Goal: Task Accomplishment & Management: Use online tool/utility

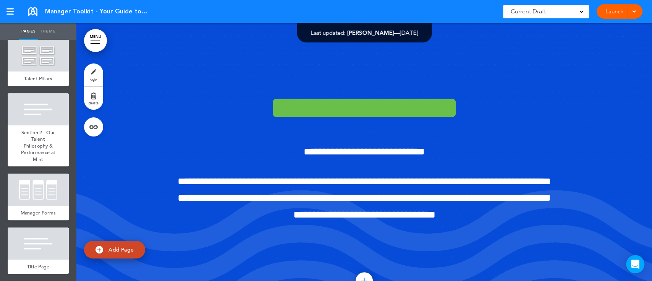
scroll to position [445, 0]
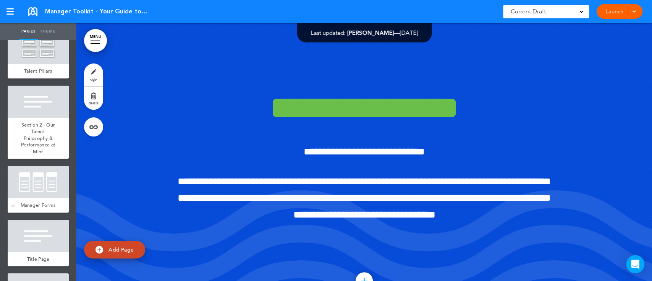
click at [37, 208] on span "Manager Forms" at bounding box center [39, 205] width 36 height 6
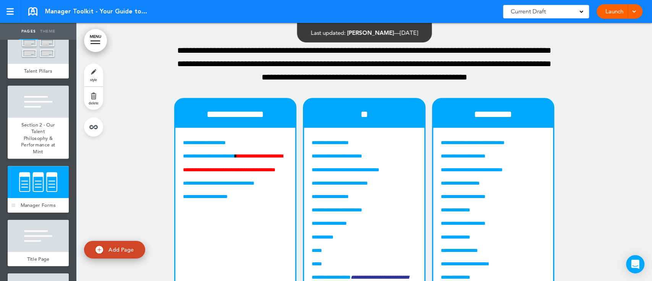
scroll to position [6106, 0]
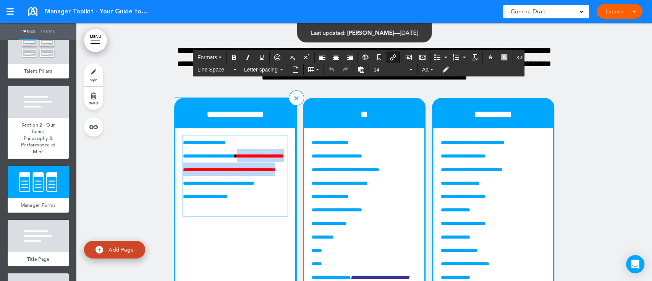
drag, startPoint x: 253, startPoint y: 231, endPoint x: 253, endPoint y: 202, distance: 28.7
click at [253, 175] on p "**********" at bounding box center [235, 162] width 105 height 27
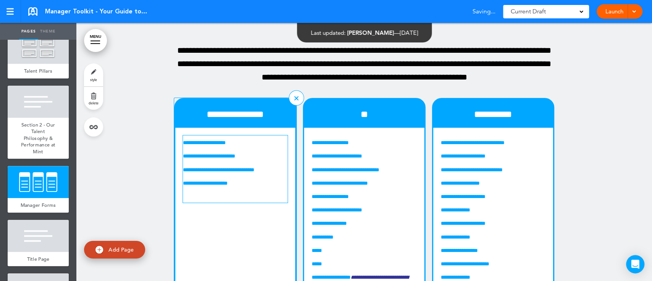
click at [611, 167] on div at bounding box center [364, 203] width 576 height 457
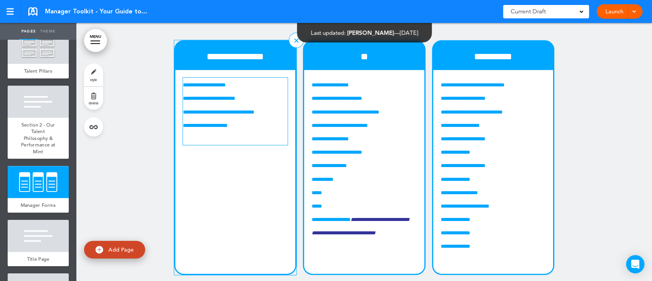
scroll to position [6183, 0]
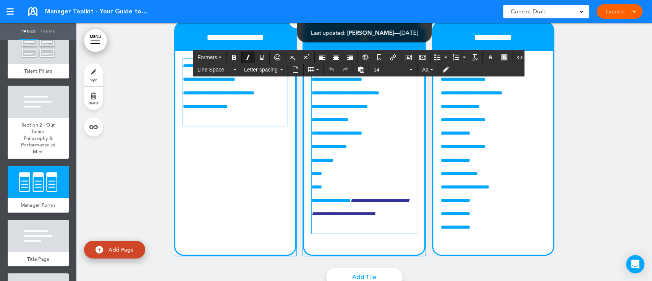
click at [413, 220] on p "**********" at bounding box center [364, 206] width 105 height 27
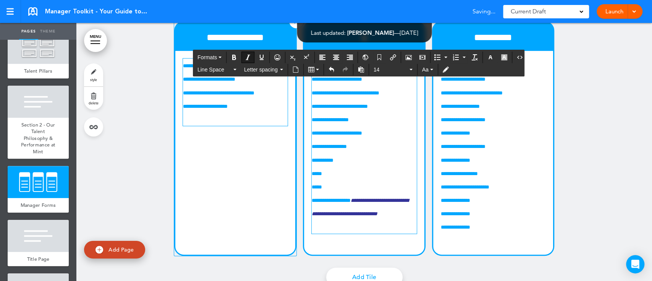
click at [583, 231] on div at bounding box center [364, 126] width 576 height 457
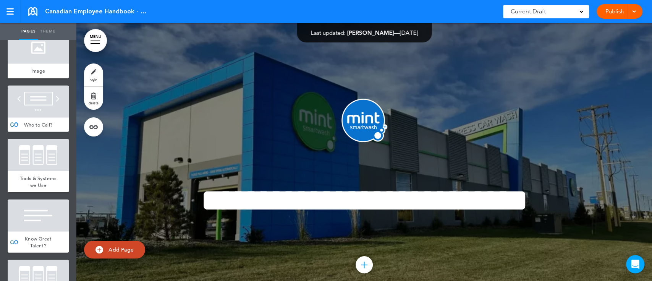
scroll to position [1347, 0]
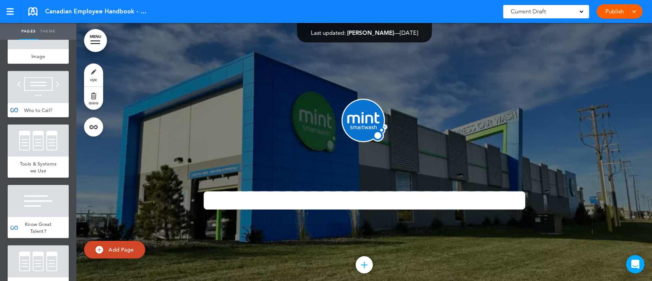
click at [51, 103] on div at bounding box center [38, 87] width 61 height 32
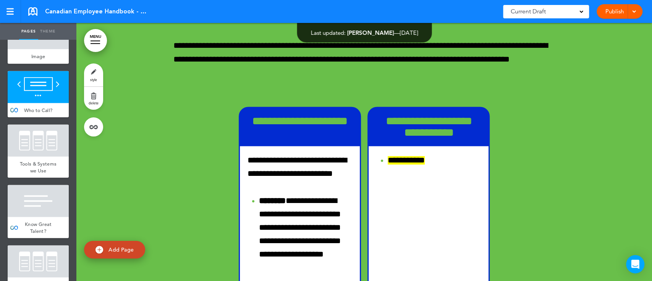
scroll to position [1136, 0]
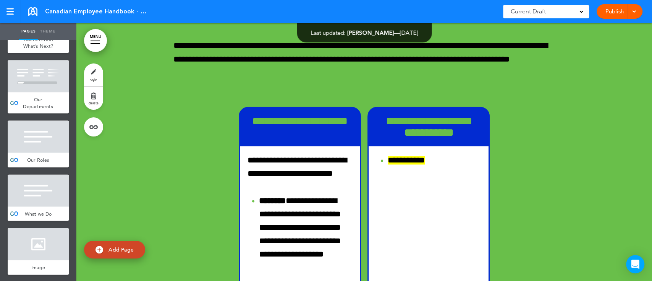
click at [44, 153] on div at bounding box center [38, 137] width 61 height 32
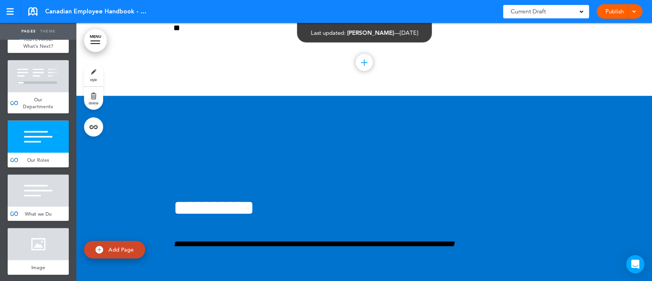
scroll to position [11305, 0]
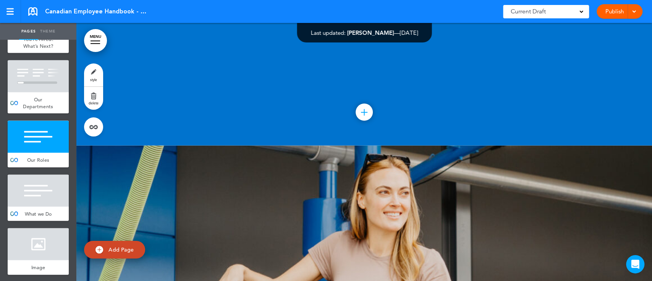
drag, startPoint x: 646, startPoint y: 114, endPoint x: 645, endPoint y: 123, distance: 9.6
click at [645, 123] on div "Pages Theme add page Mint Smartwash add page Section 1: A Little About Mint Cul…" at bounding box center [323, 140] width 646 height 281
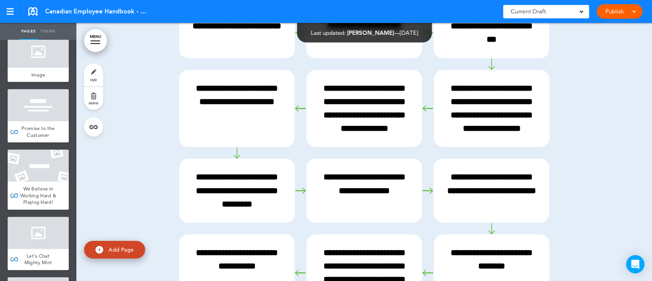
scroll to position [0, 0]
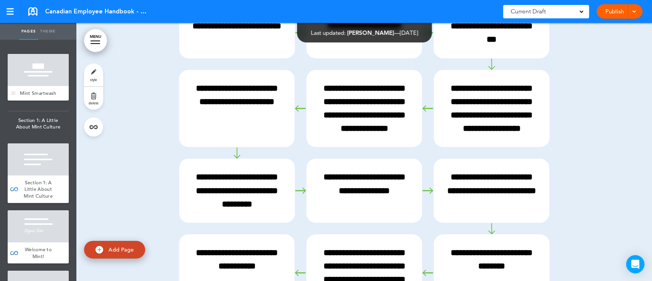
click at [41, 96] on span "Mint Smartwash" at bounding box center [38, 93] width 36 height 6
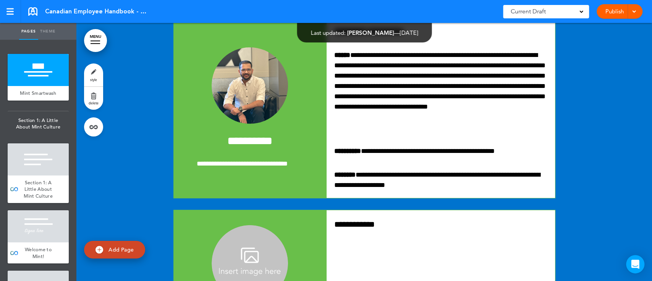
scroll to position [5565, 0]
